Goal: Book appointment/travel/reservation

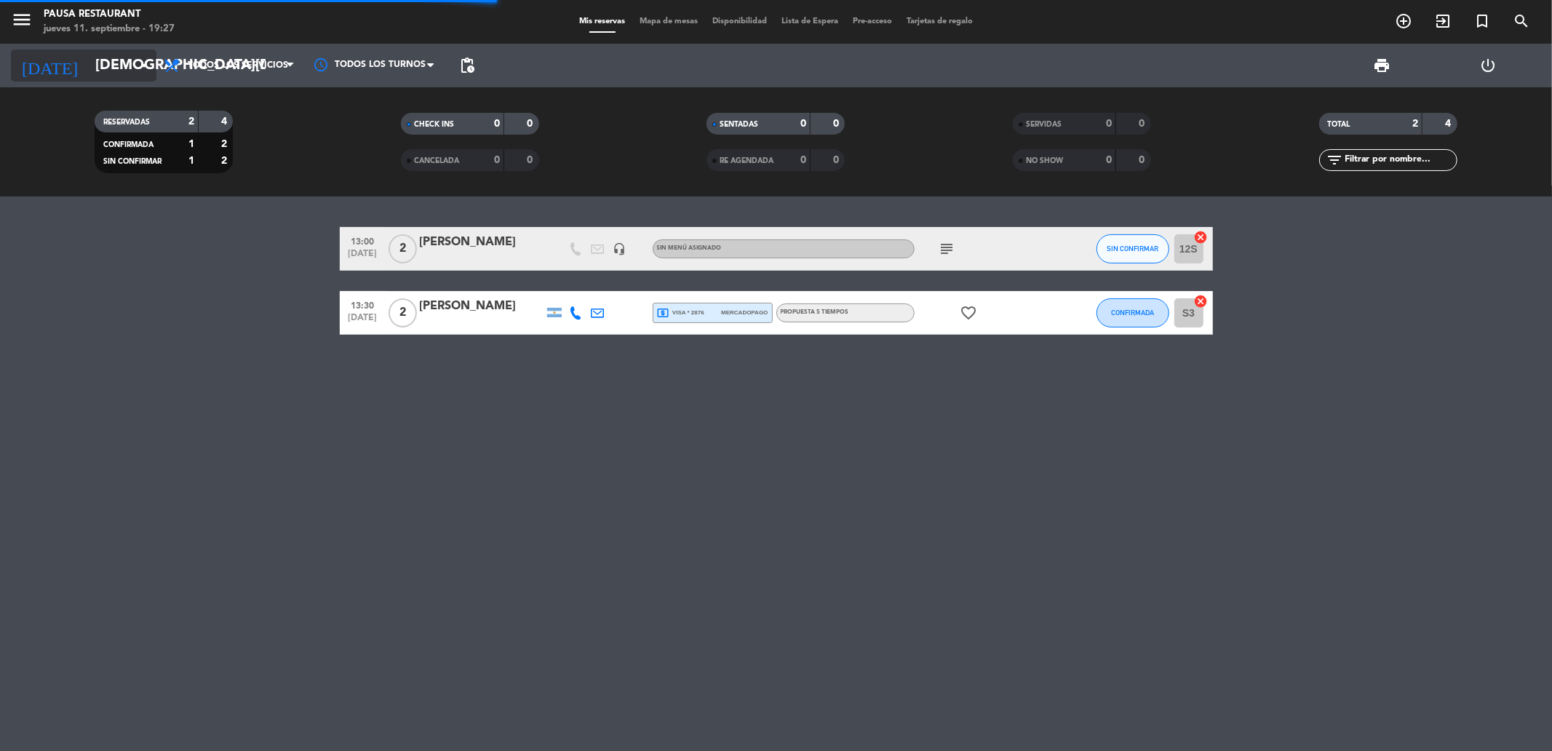
click at [88, 60] on input "[DEMOGRAPHIC_DATA][DATE]" at bounding box center [180, 65] width 185 height 32
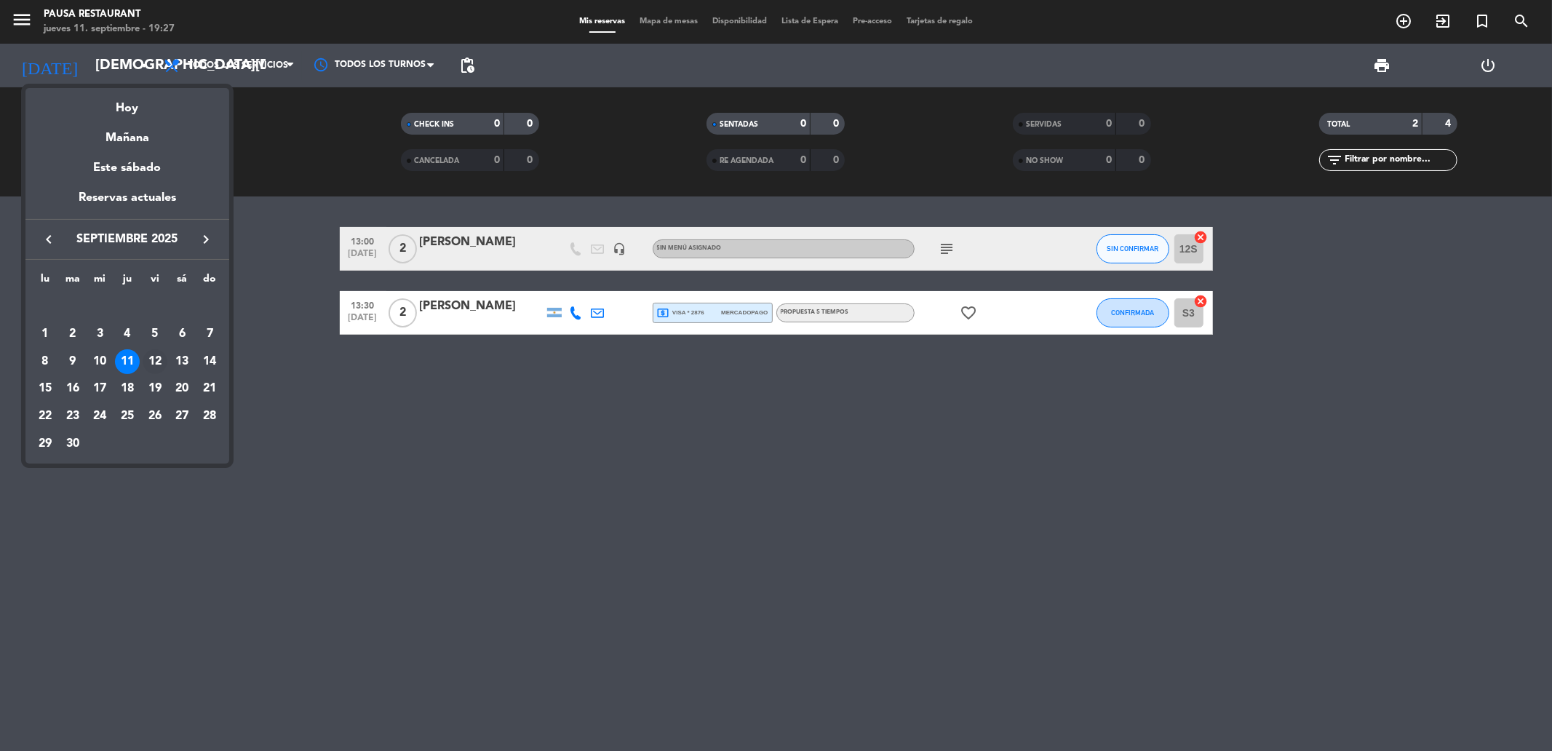
click at [156, 357] on div "12" at bounding box center [155, 361] width 25 height 25
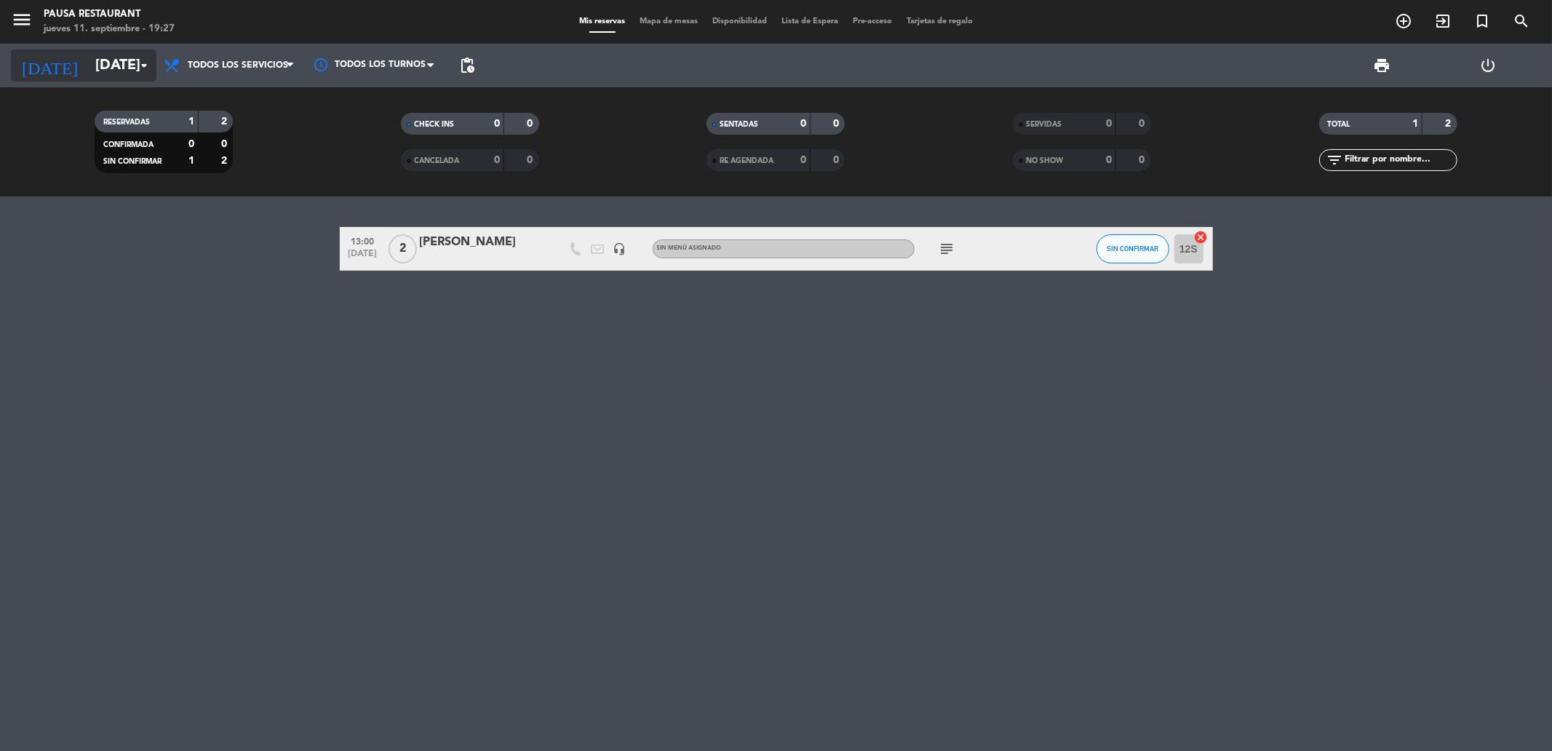
click at [88, 62] on input "[DATE]" at bounding box center [180, 65] width 185 height 32
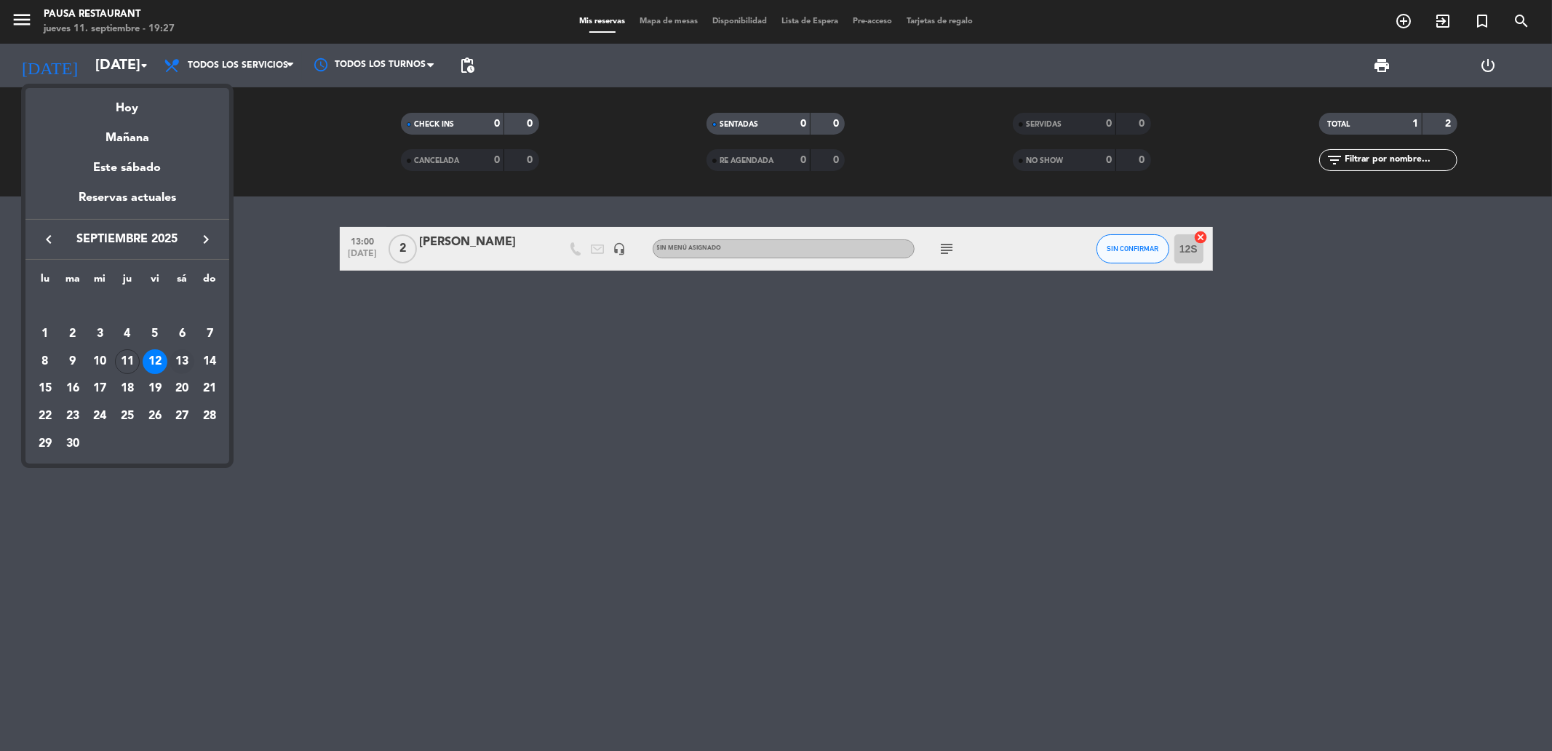
click at [186, 360] on div "13" at bounding box center [182, 361] width 25 height 25
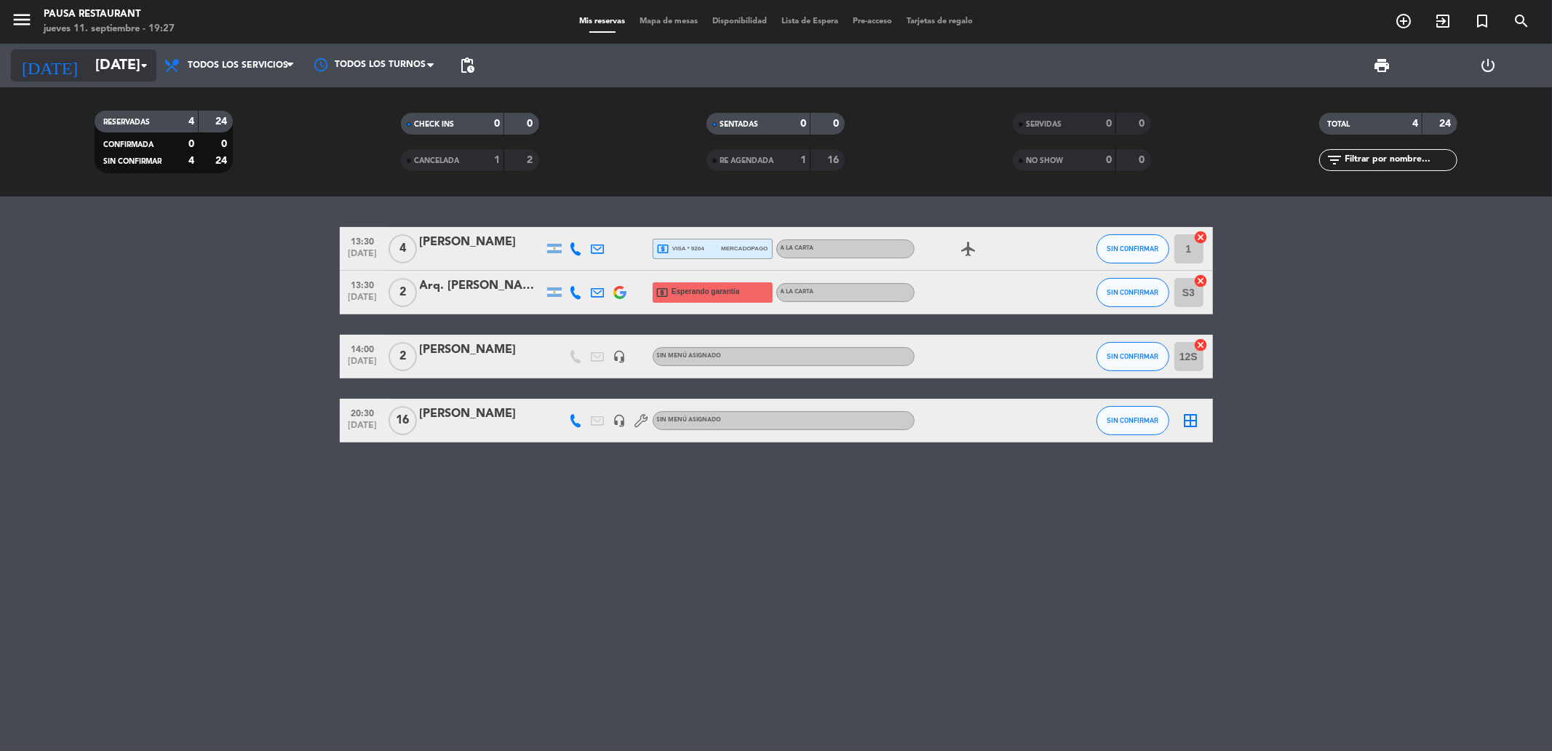
click at [88, 70] on input "[DATE]" at bounding box center [180, 65] width 185 height 32
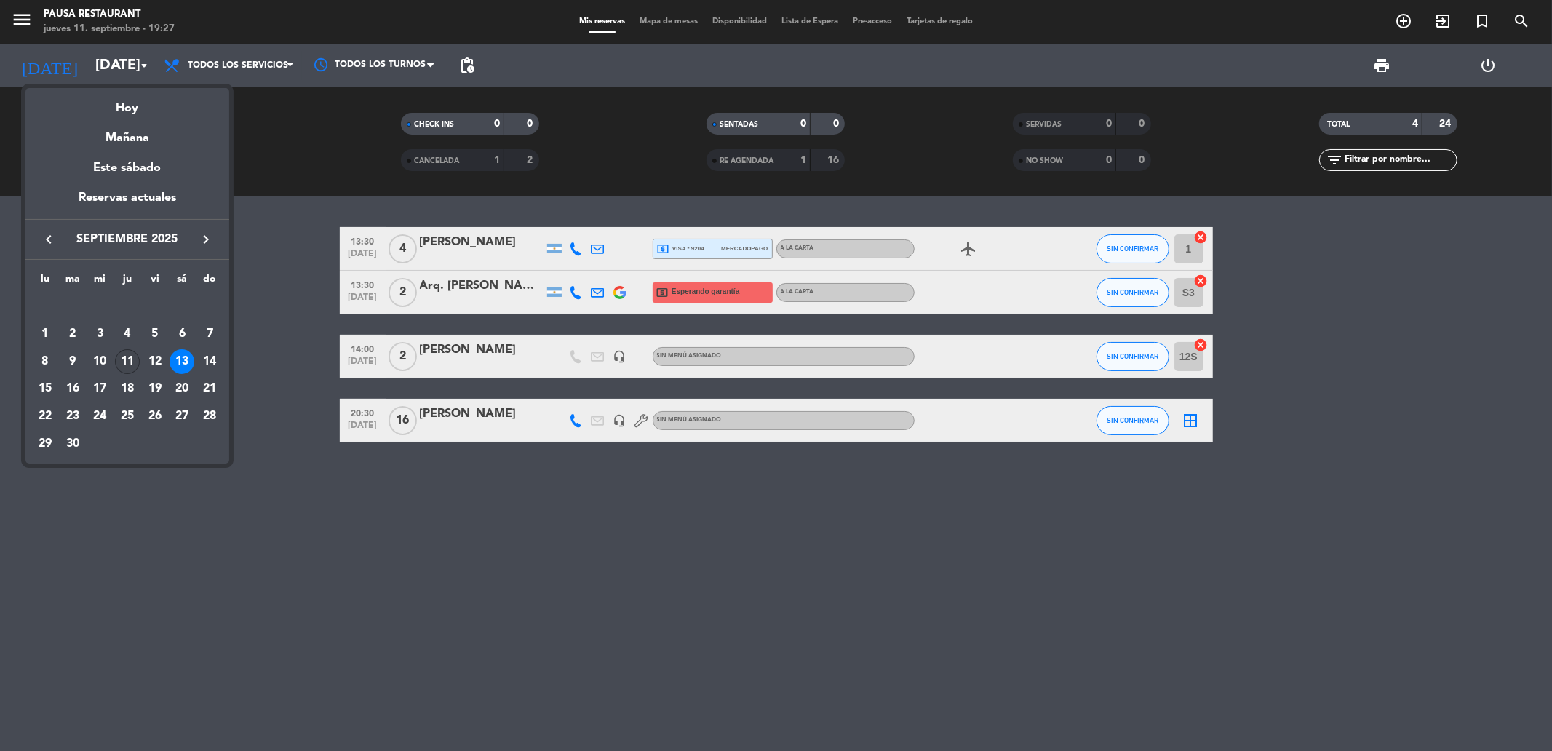
click at [130, 366] on div "11" at bounding box center [127, 361] width 25 height 25
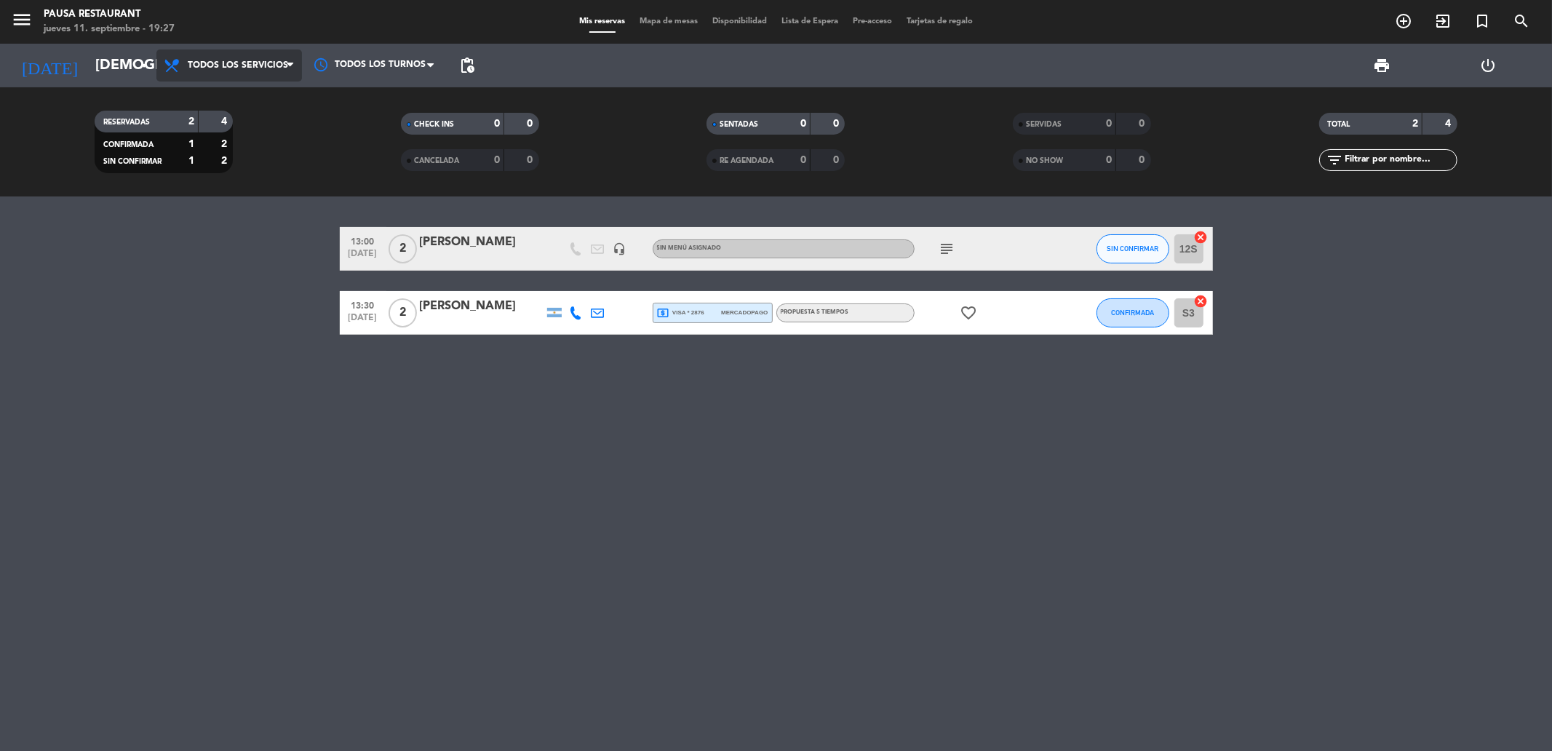
click at [263, 71] on span "Todos los servicios" at bounding box center [229, 65] width 146 height 32
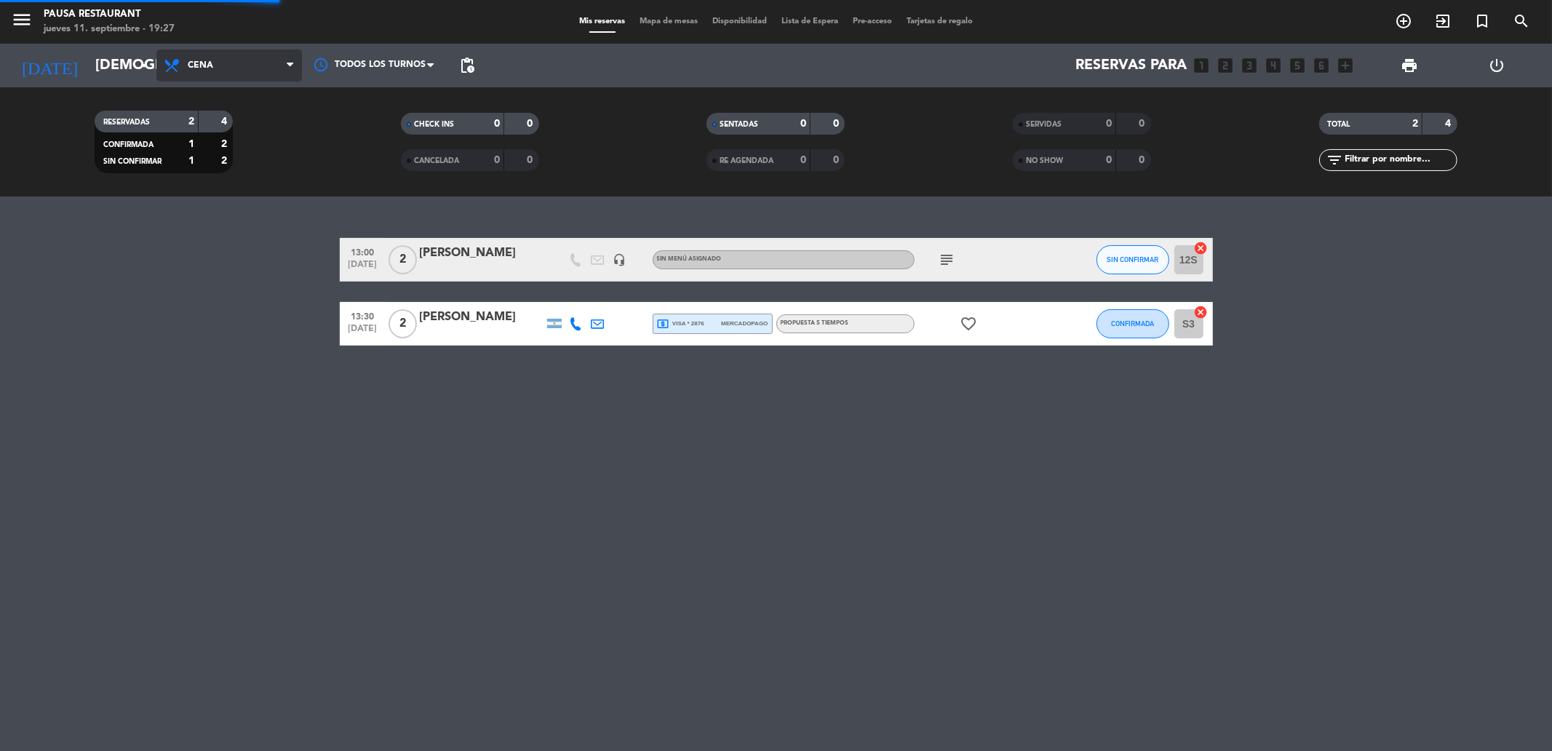
click at [226, 229] on ng-component "menu Pausa Restaurant [DATE] 11. septiembre - 19:27 Mis reservas Mapa de mesas …" at bounding box center [776, 375] width 1552 height 751
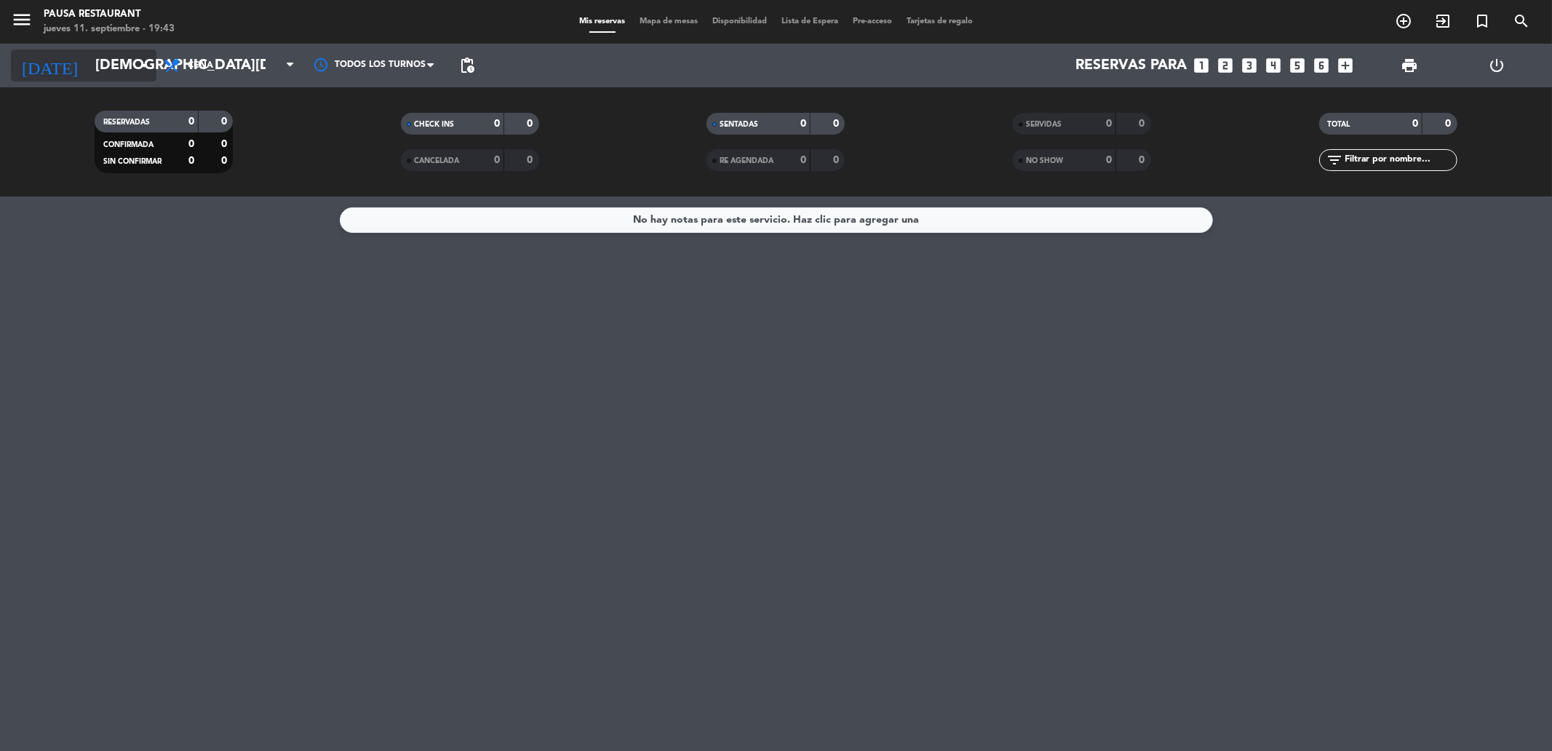
click at [88, 63] on input "[DEMOGRAPHIC_DATA][DATE]" at bounding box center [180, 65] width 185 height 32
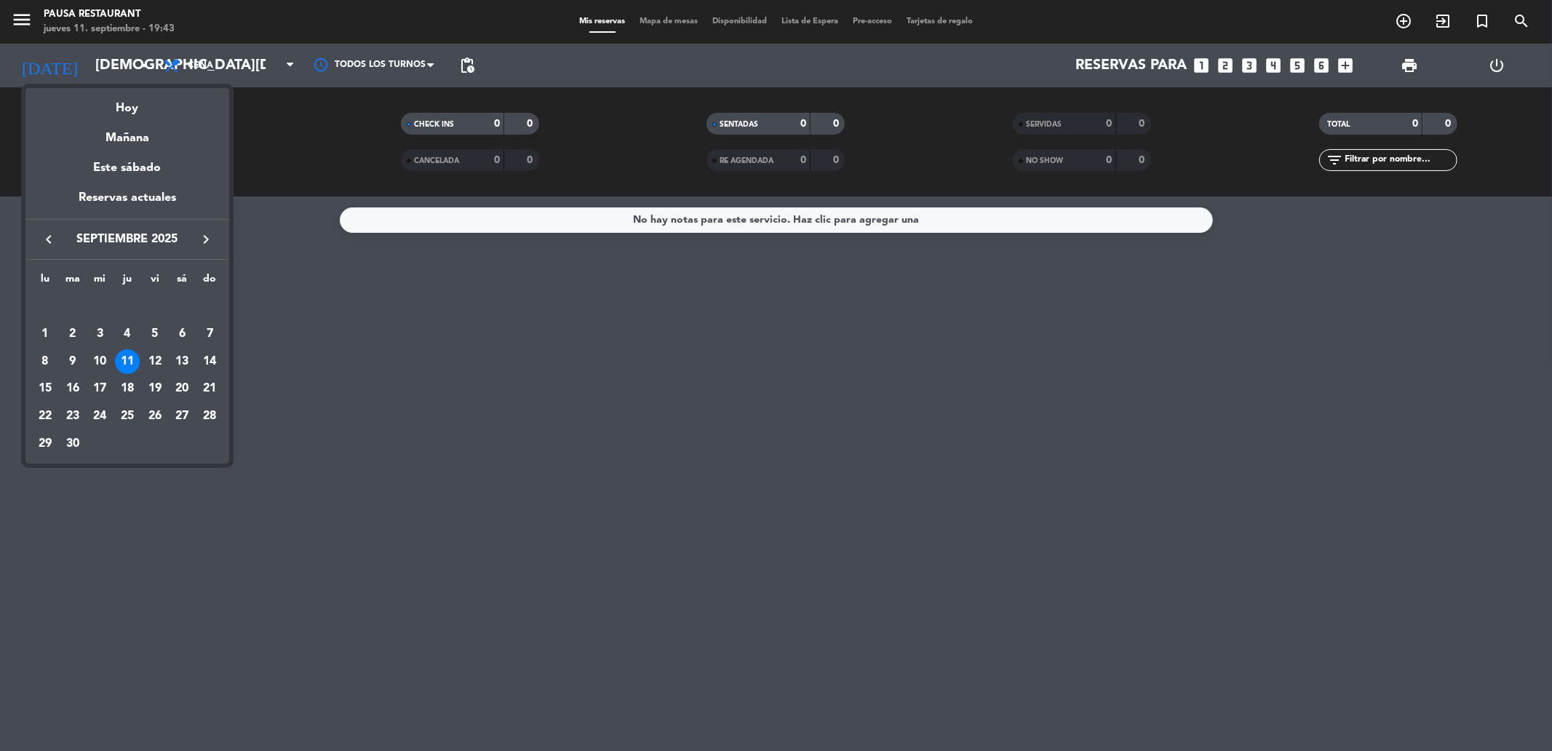
click at [146, 62] on div at bounding box center [776, 375] width 1552 height 751
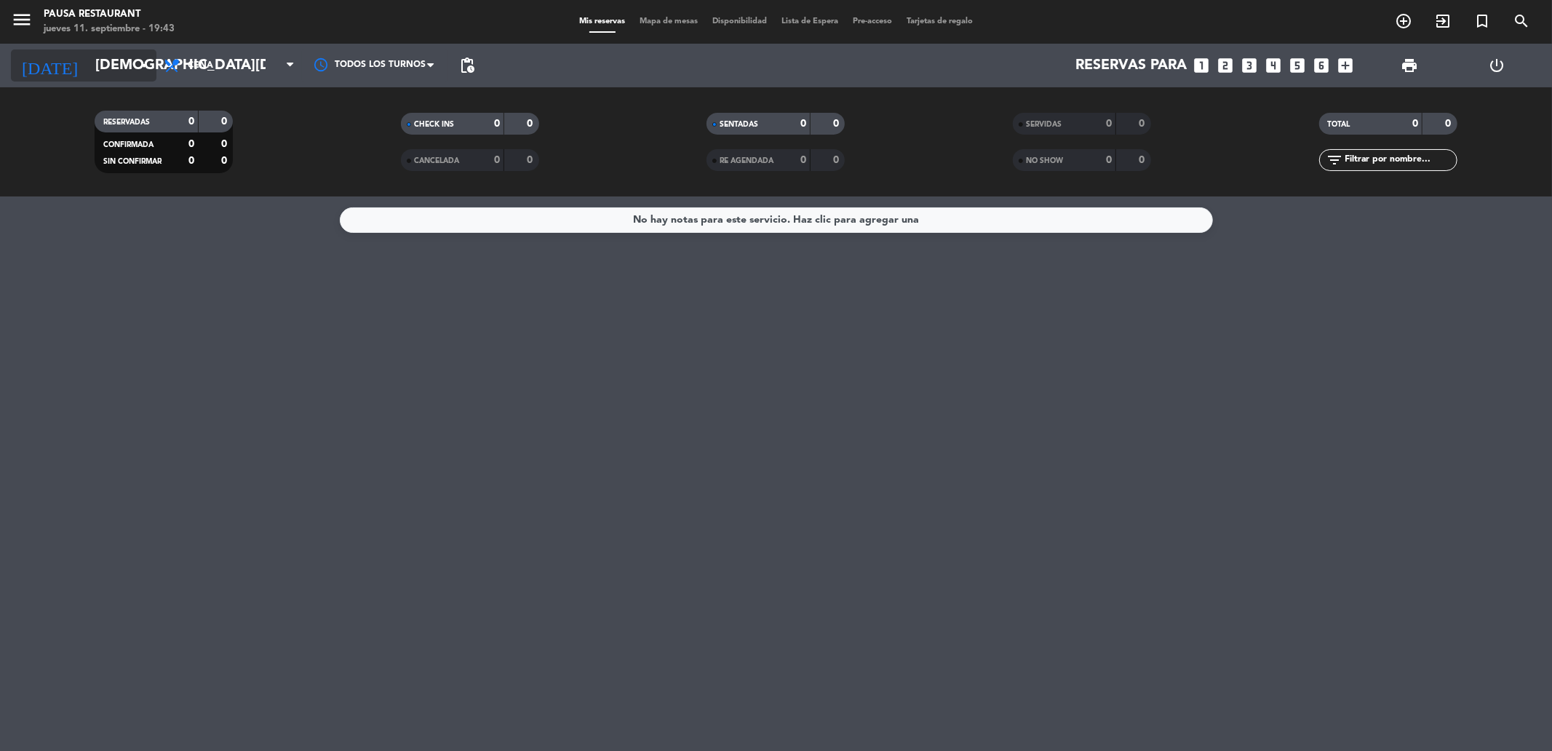
click at [109, 67] on input "[DEMOGRAPHIC_DATA][DATE]" at bounding box center [180, 65] width 185 height 32
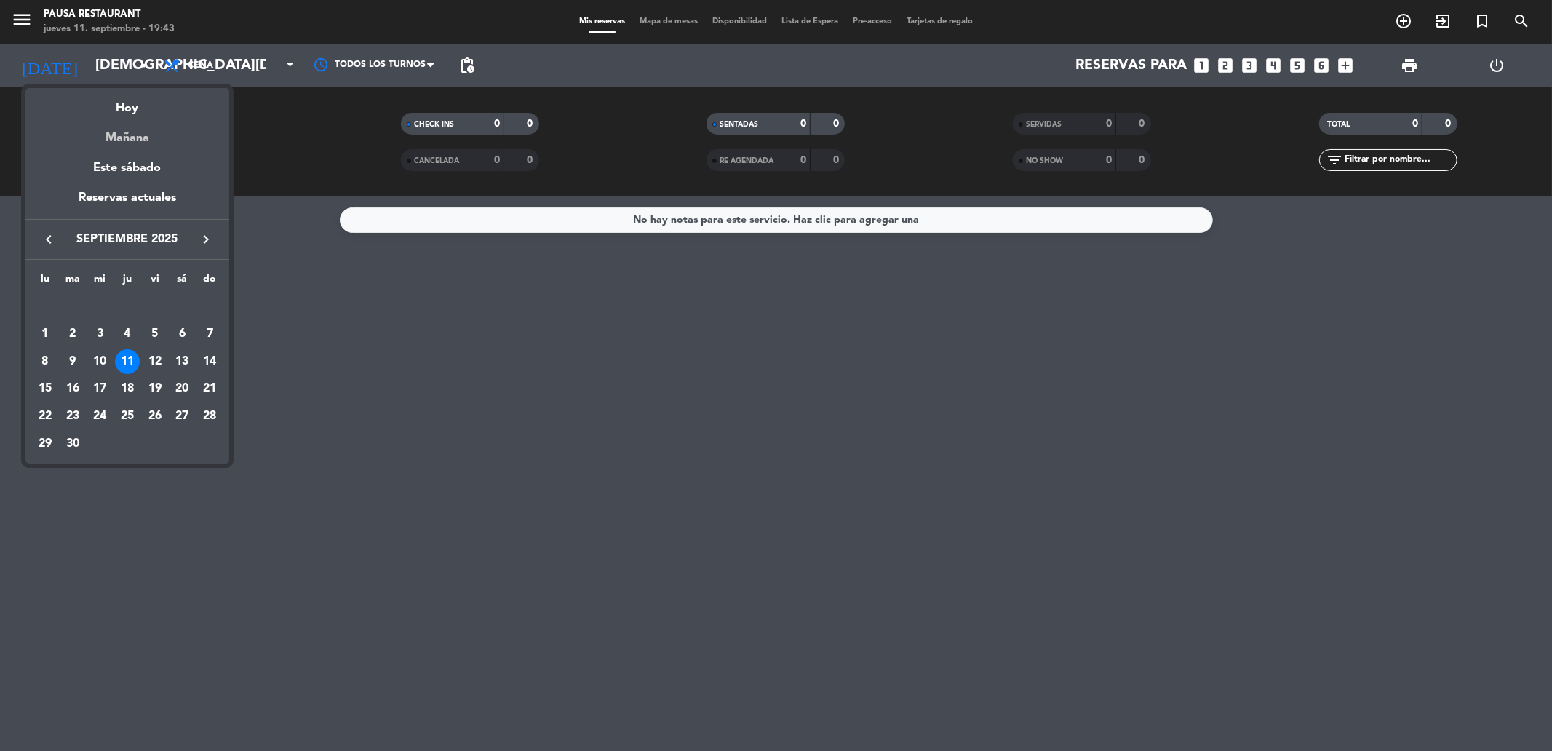
click at [147, 125] on div "Mañana" at bounding box center [127, 133] width 204 height 30
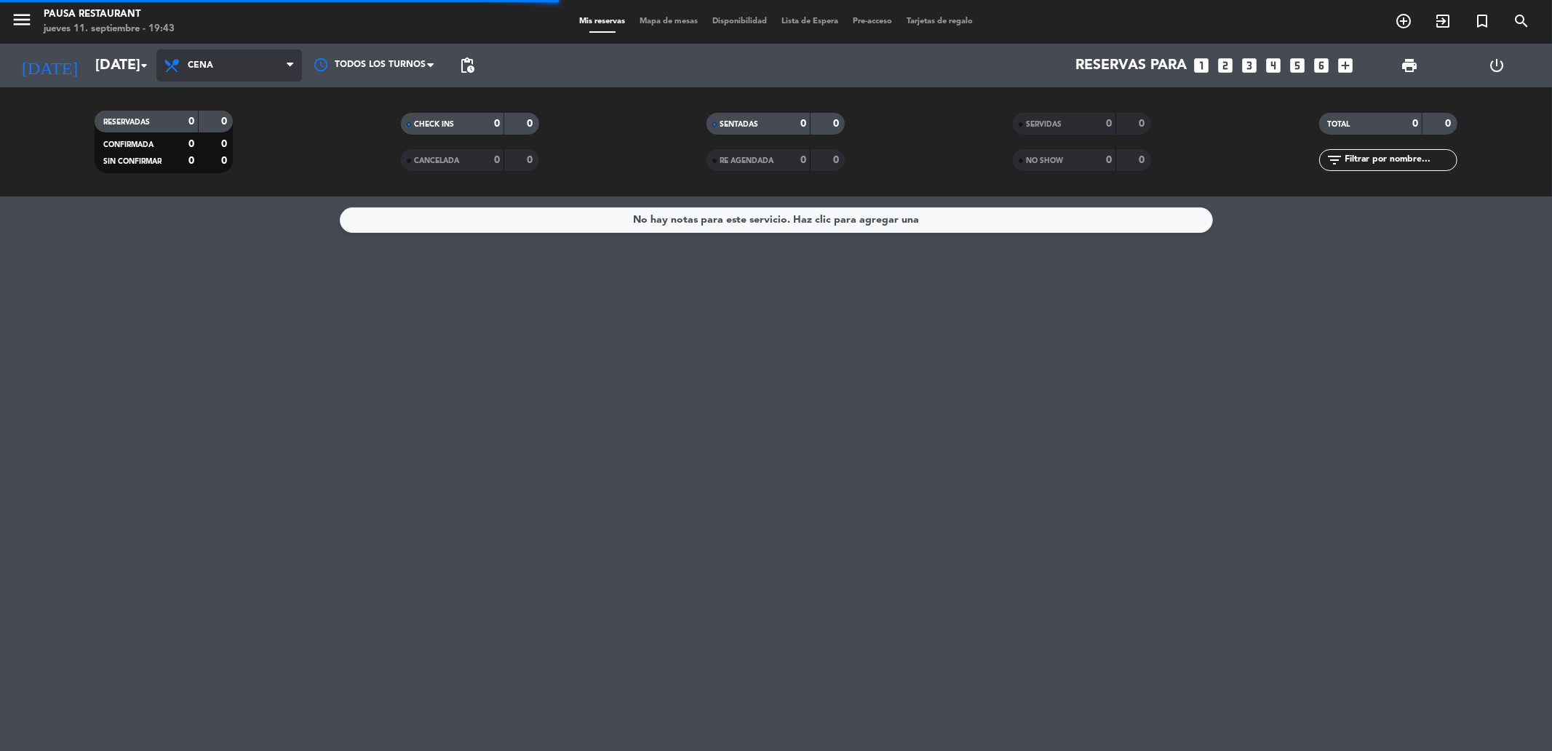
click at [205, 71] on span "Cena" at bounding box center [229, 65] width 146 height 32
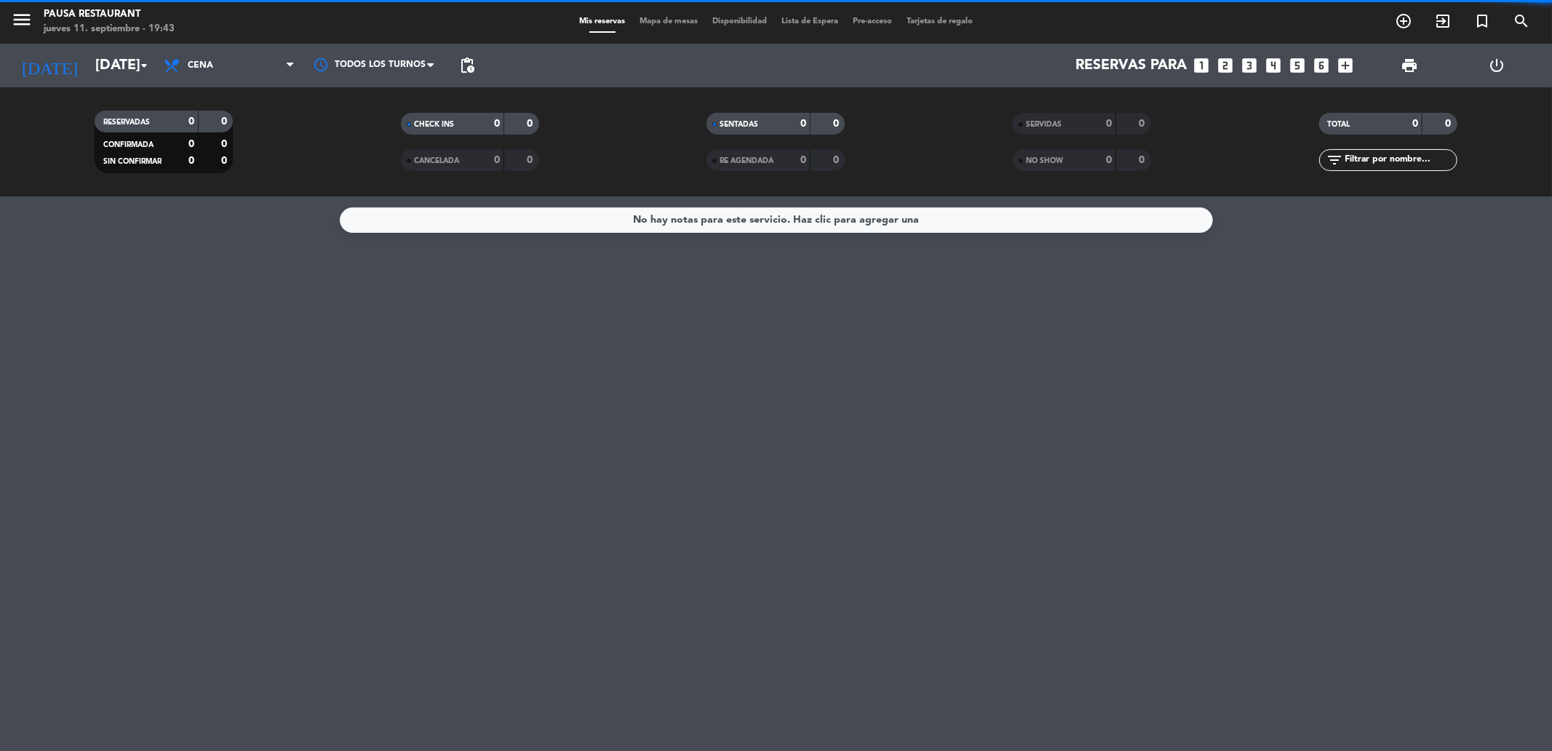
click at [223, 88] on div "RESERVADAS 0 0 CONFIRMADA 0 0 SIN CONFIRMAR 0 0 CHECK INS 0 0 CANCELADA 0 0 SEN…" at bounding box center [776, 141] width 1552 height 109
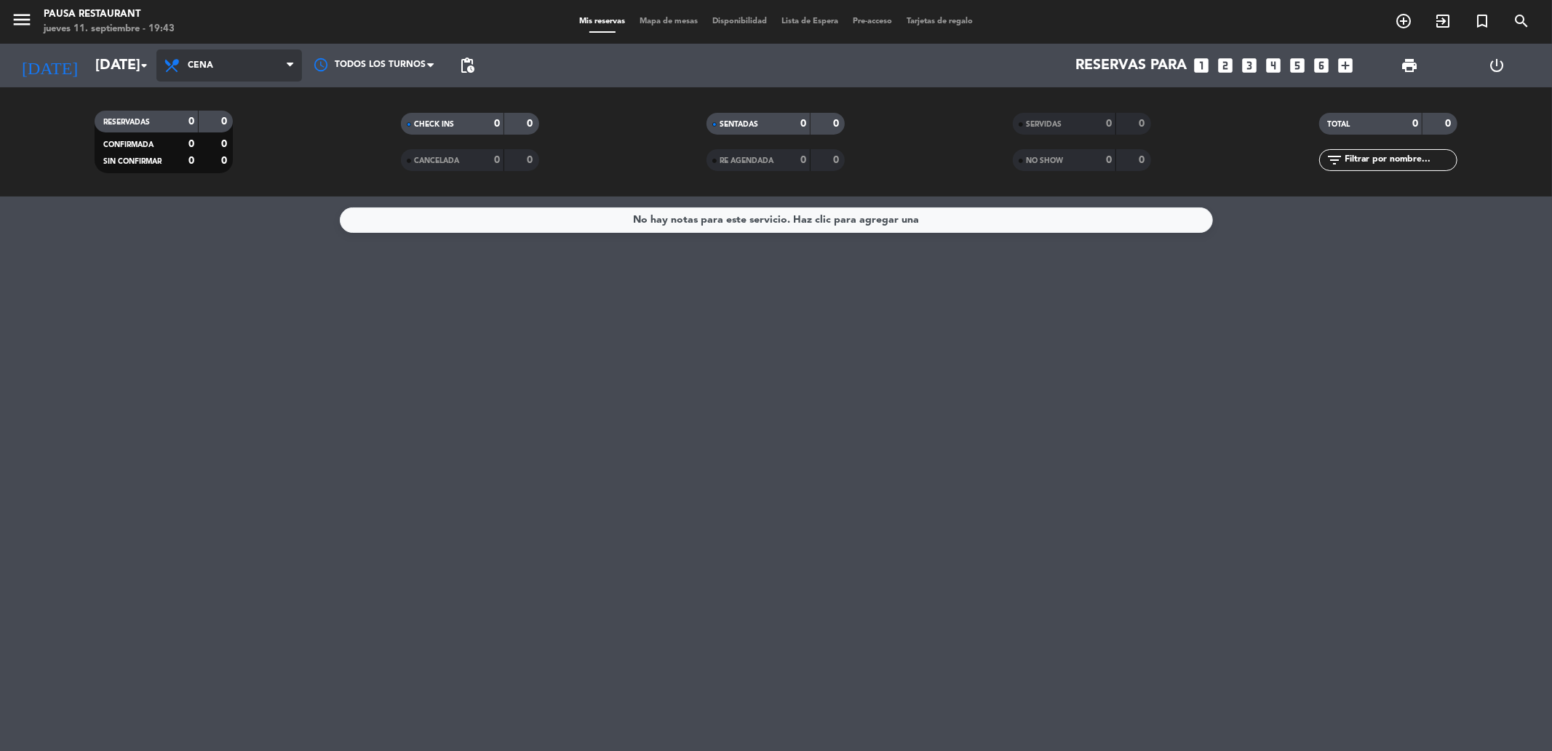
click at [206, 61] on span "Cena" at bounding box center [200, 65] width 25 height 10
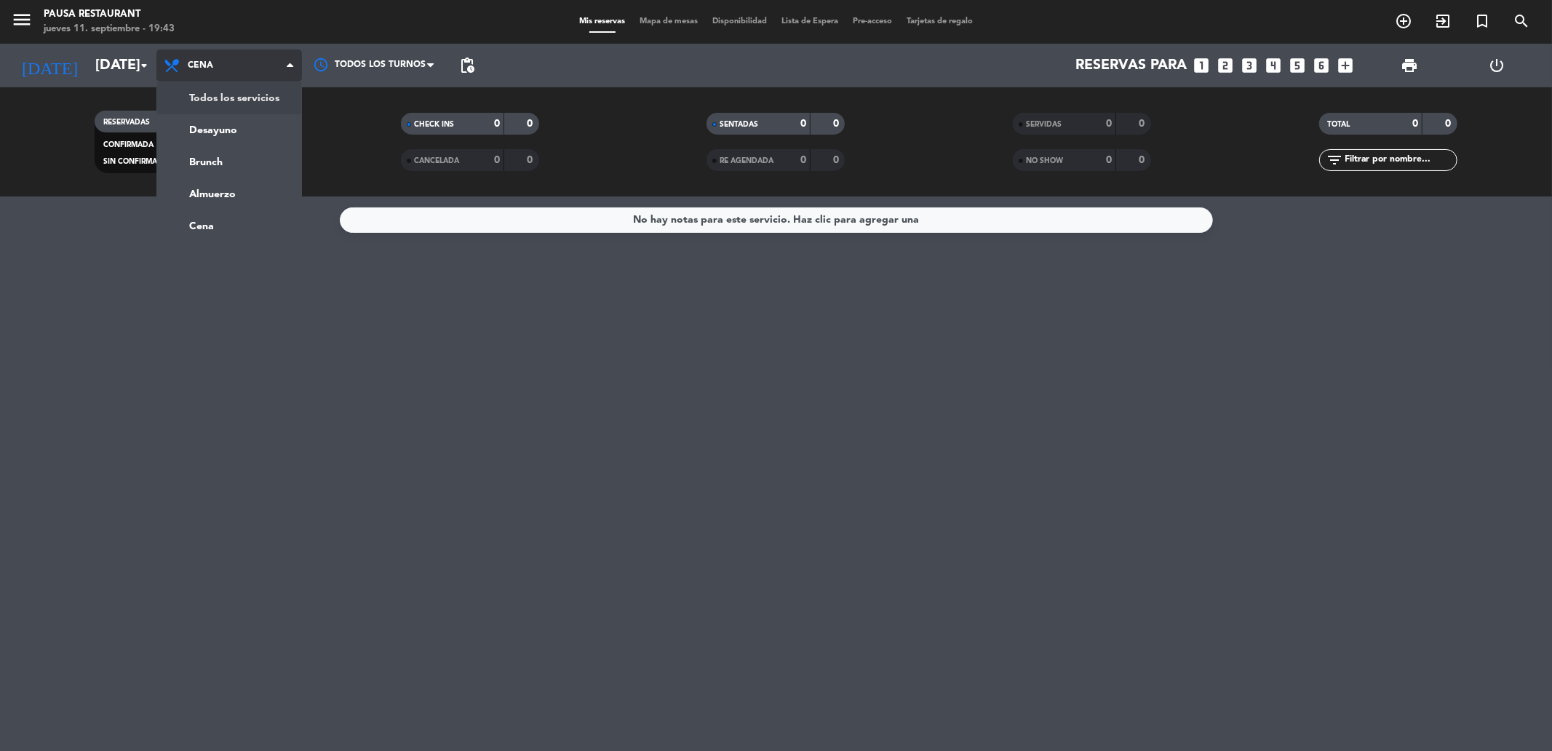
click at [228, 87] on div "menu Pausa Restaurant [DATE] 11. septiembre - 19:43 Mis reservas Mapa de mesas …" at bounding box center [776, 98] width 1552 height 196
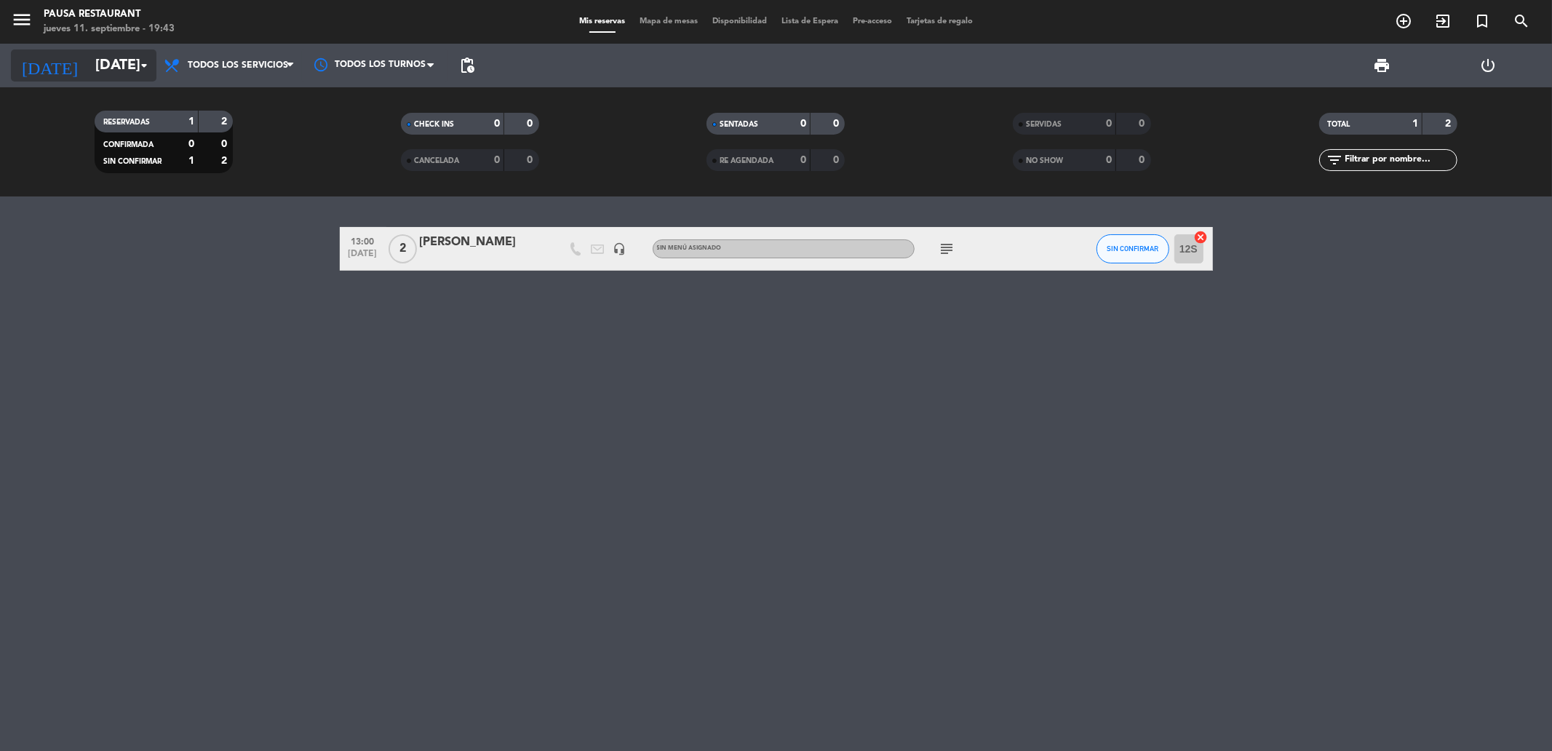
click at [90, 61] on input "[DATE]" at bounding box center [180, 65] width 185 height 32
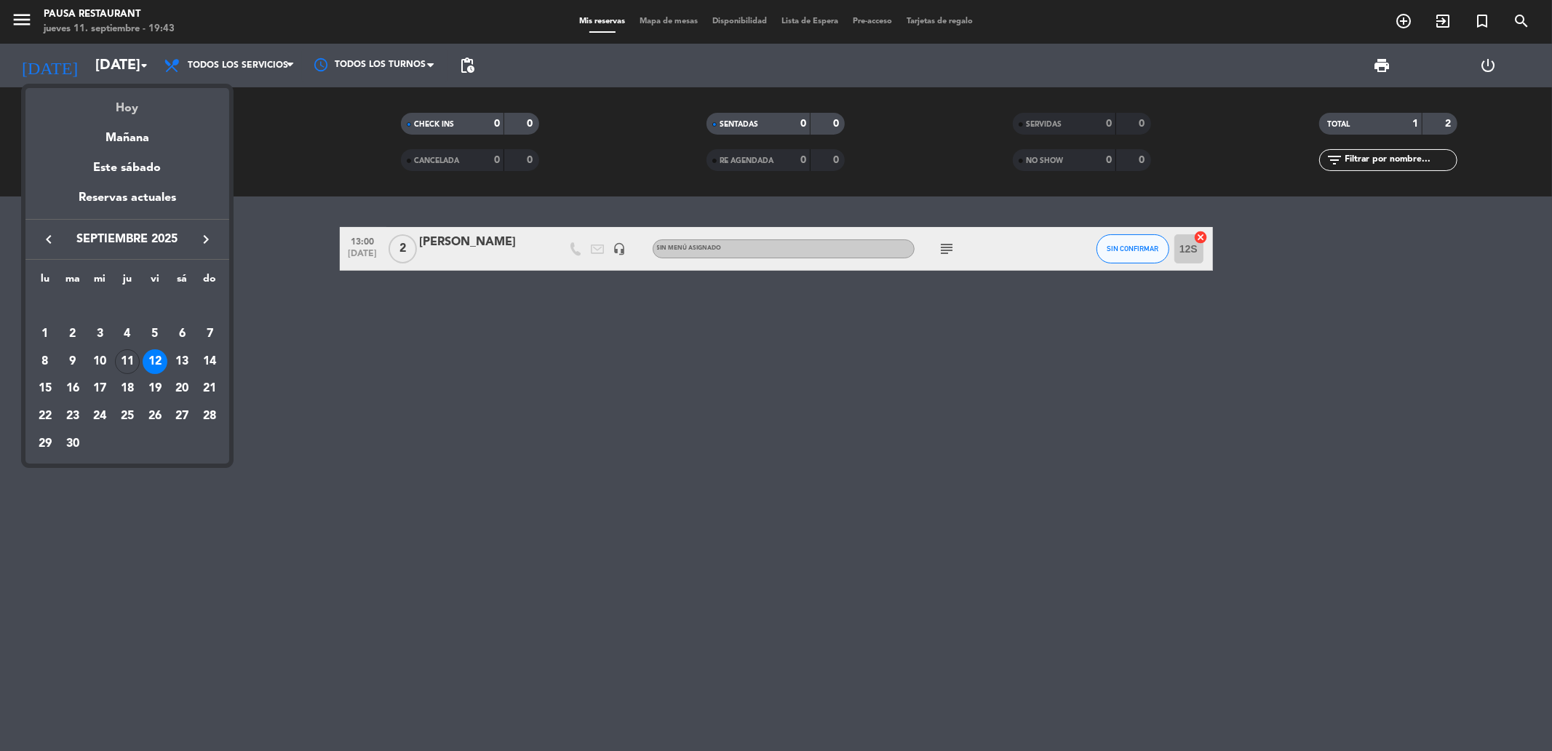
click at [127, 98] on div "Hoy" at bounding box center [127, 103] width 204 height 30
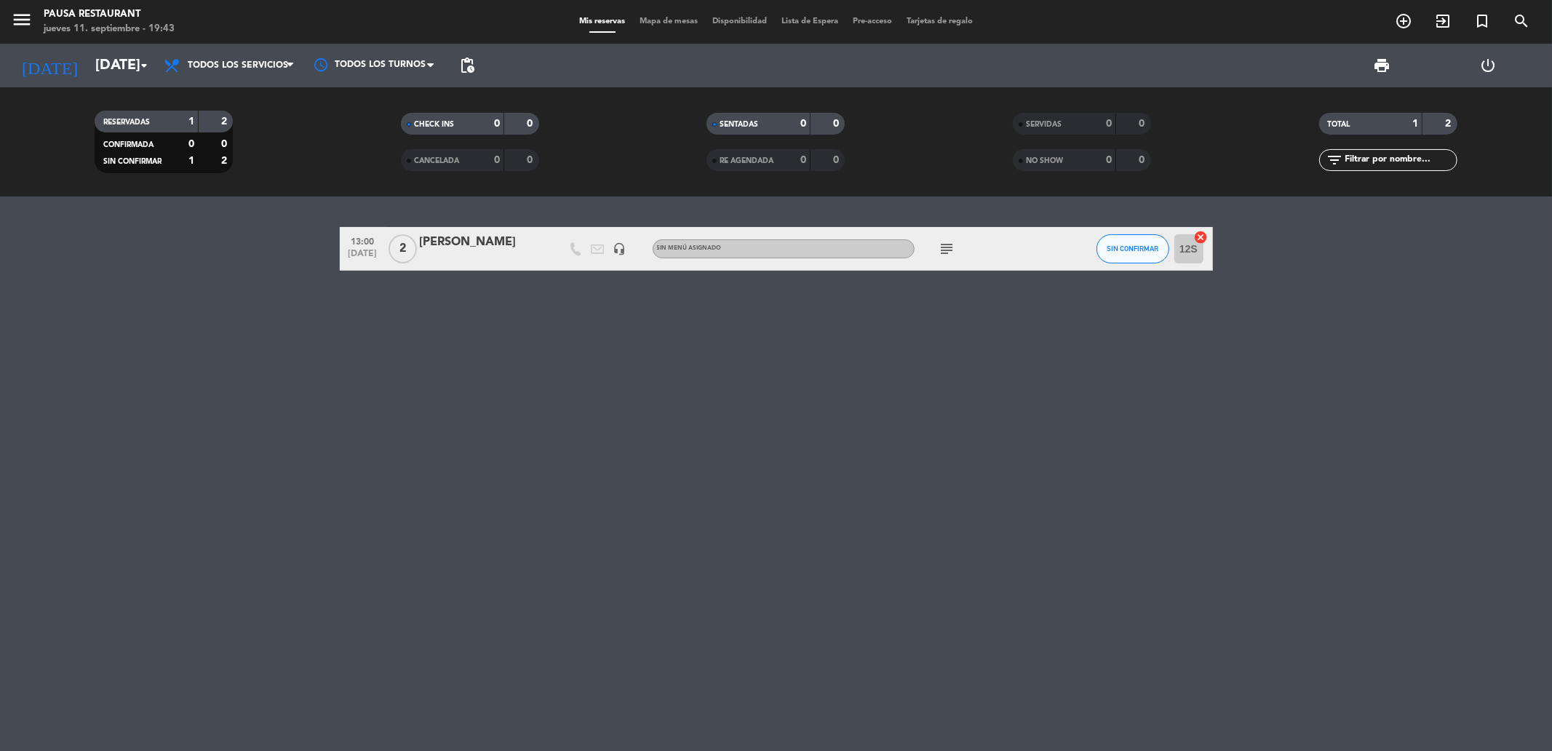
type input "[DEMOGRAPHIC_DATA][DATE]"
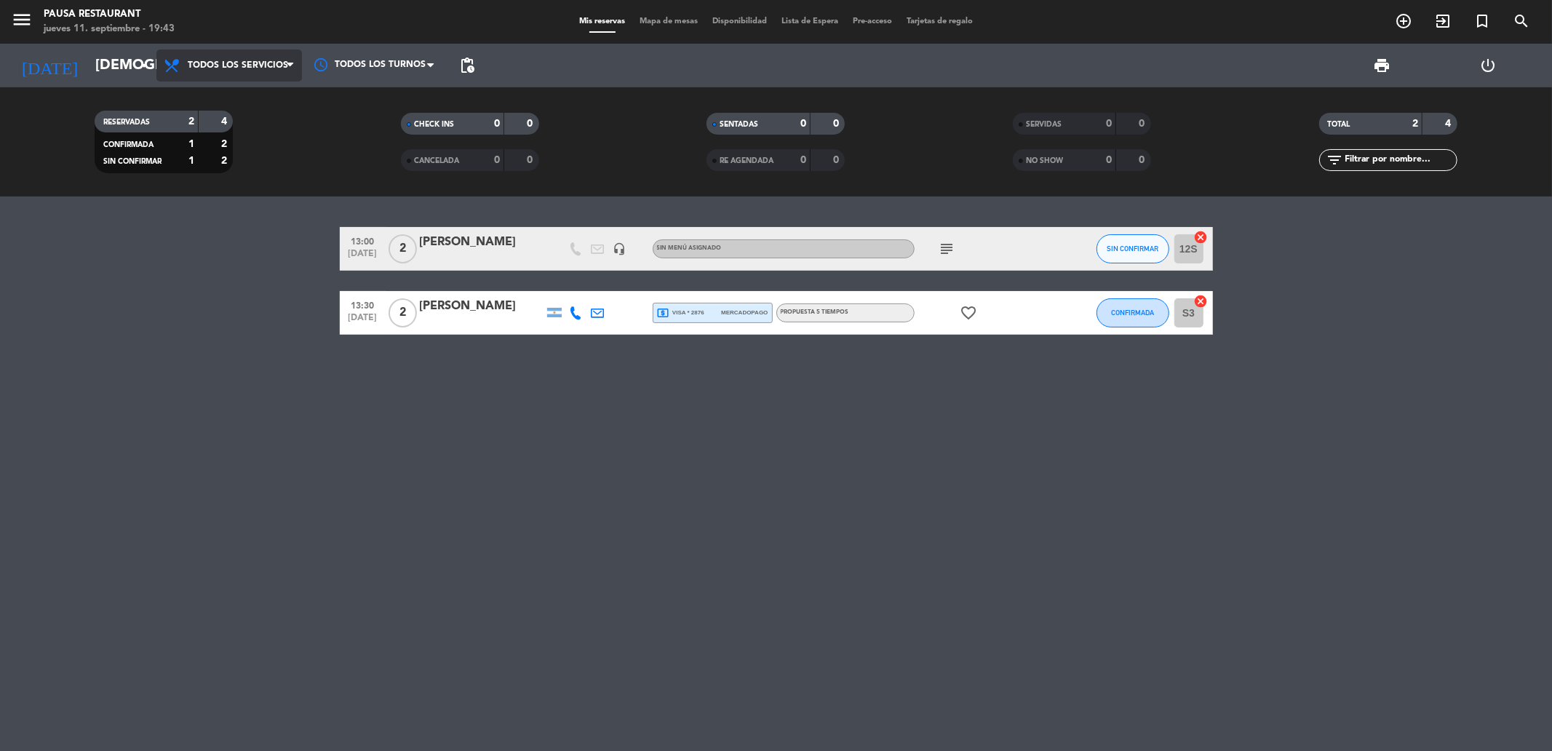
click at [255, 57] on span "Todos los servicios" at bounding box center [229, 65] width 146 height 32
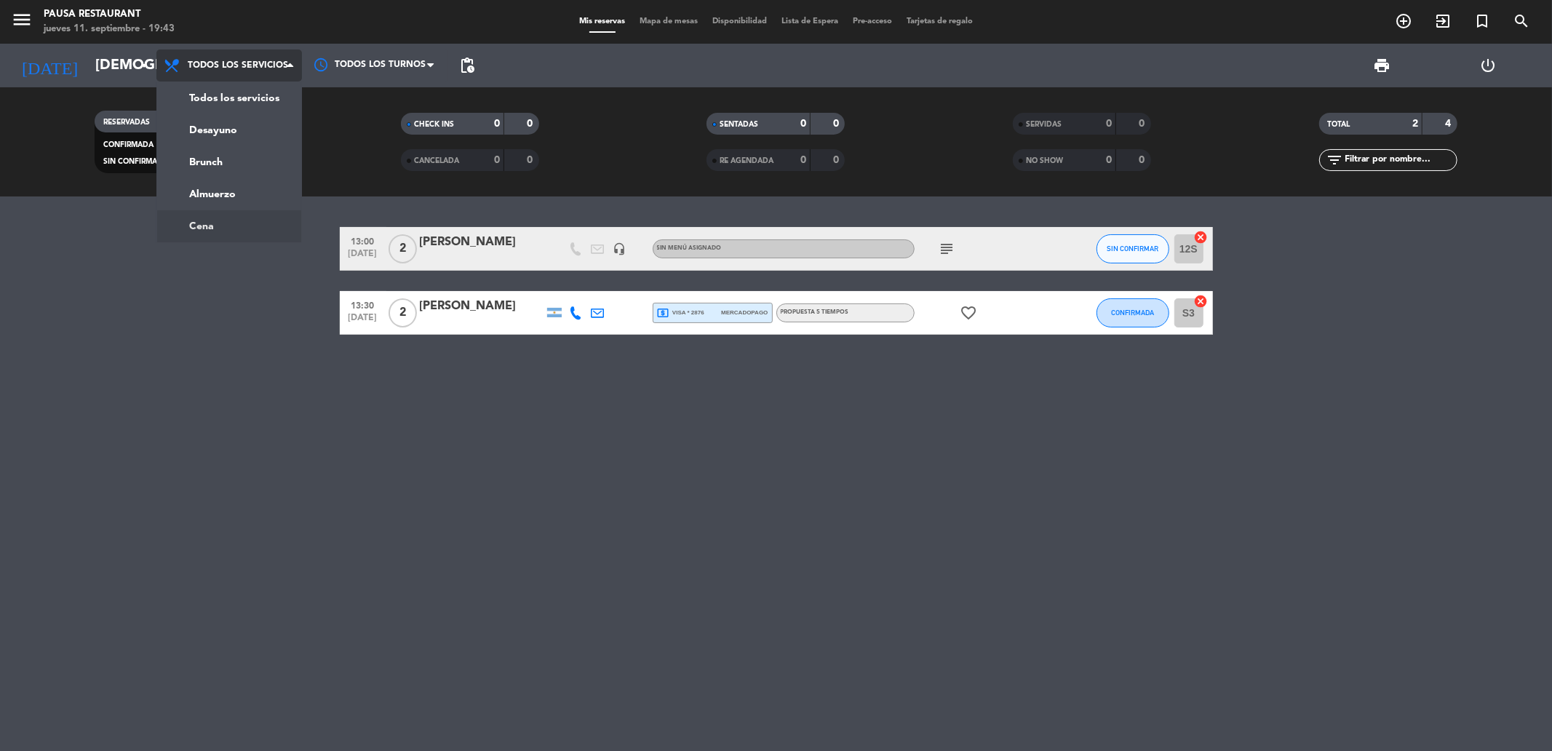
click at [209, 233] on ng-component "menu Pausa Restaurant [DATE] 11. septiembre - 19:43 Mis reservas Mapa de mesas …" at bounding box center [776, 375] width 1552 height 751
